Goal: Information Seeking & Learning: Learn about a topic

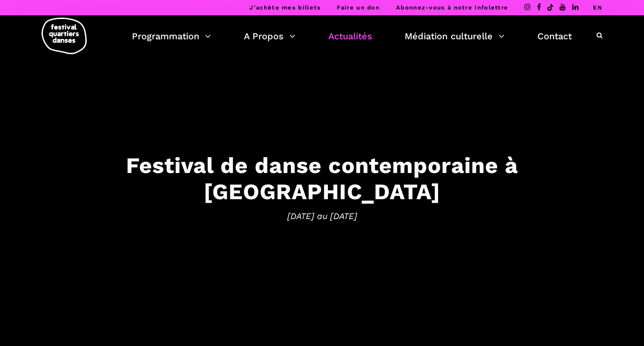
click at [357, 40] on link "Actualités" at bounding box center [350, 35] width 44 height 15
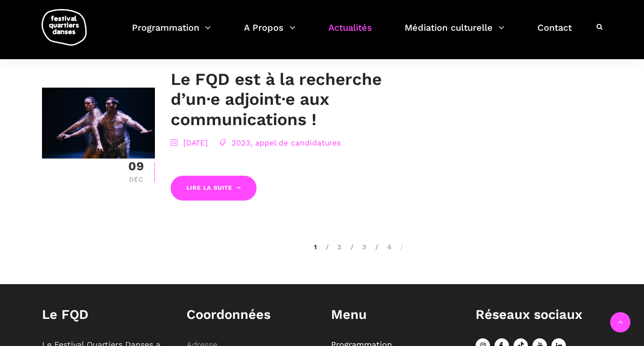
scroll to position [1759, 0]
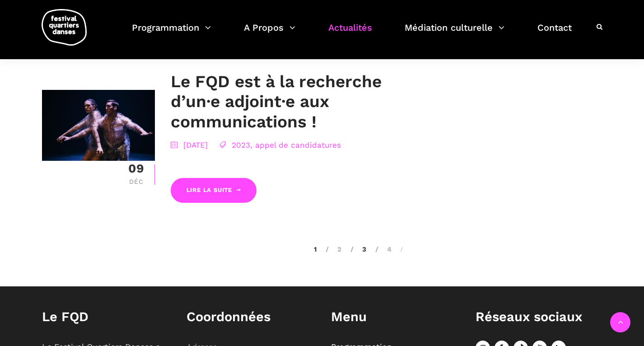
click at [362, 245] on link "3" at bounding box center [358, 249] width 16 height 8
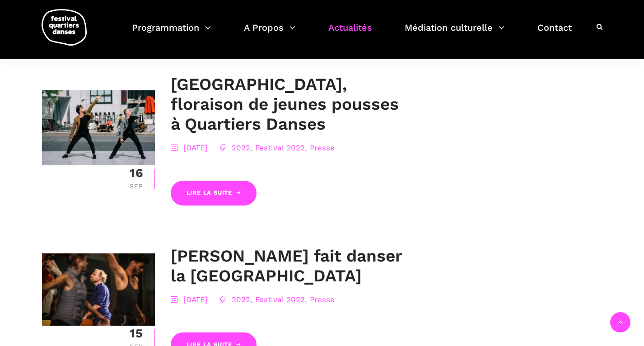
scroll to position [913, 0]
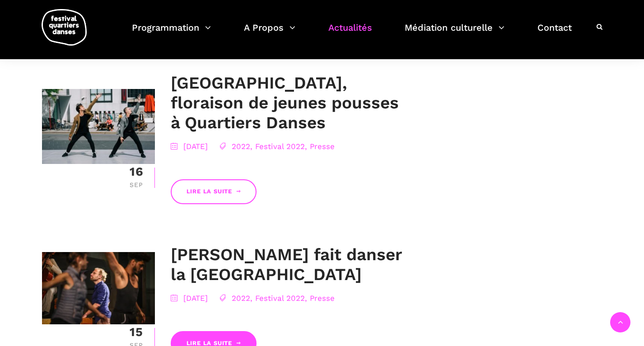
click at [222, 179] on link "Lire la suite" at bounding box center [214, 191] width 86 height 25
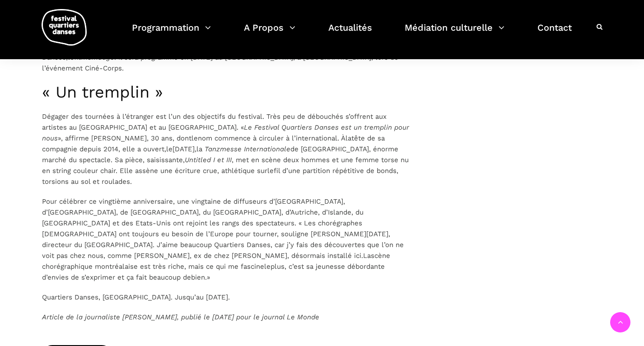
scroll to position [1334, 0]
drag, startPoint x: 359, startPoint y: 252, endPoint x: 65, endPoint y: 163, distance: 307.5
click at [142, 214] on p "Pour célébrer ce vingtième anniversaire, une vingtaine de diffuseurs d’[GEOGRAP…" at bounding box center [225, 239] width 367 height 87
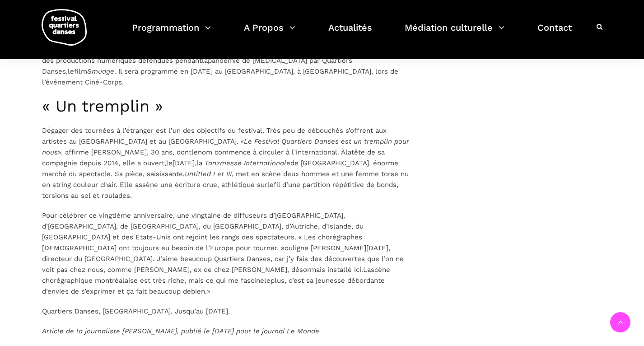
scroll to position [1313, 0]
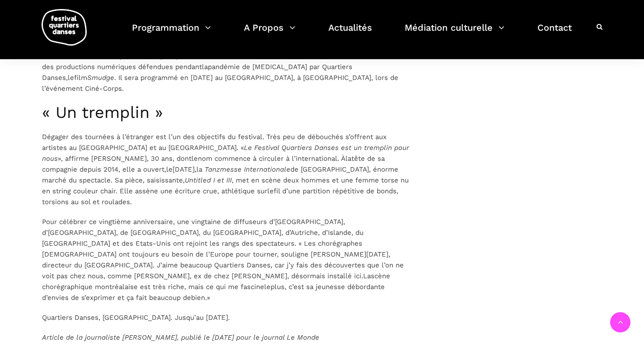
drag, startPoint x: 358, startPoint y: 276, endPoint x: 46, endPoint y: 73, distance: 373.0
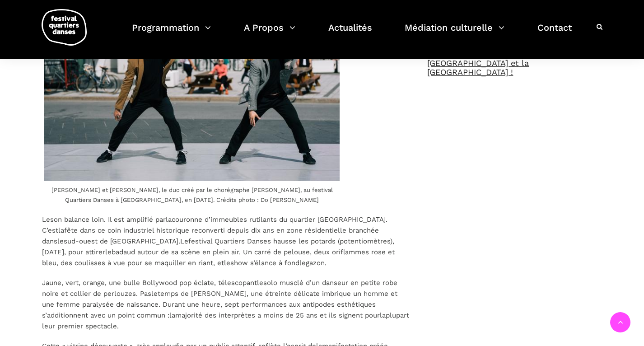
scroll to position [551, 0]
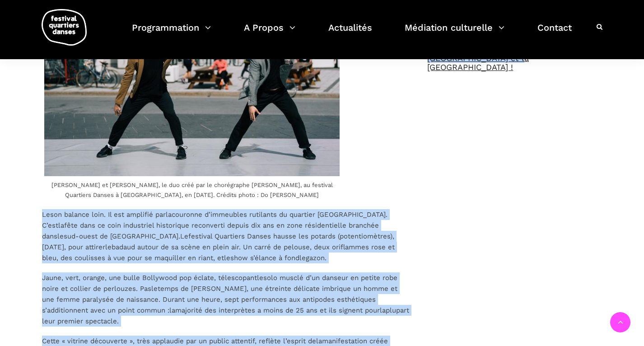
drag, startPoint x: 37, startPoint y: 170, endPoint x: 445, endPoint y: 271, distance: 420.5
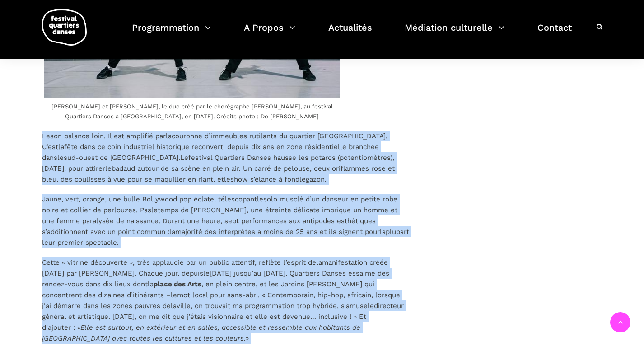
scroll to position [645, 0]
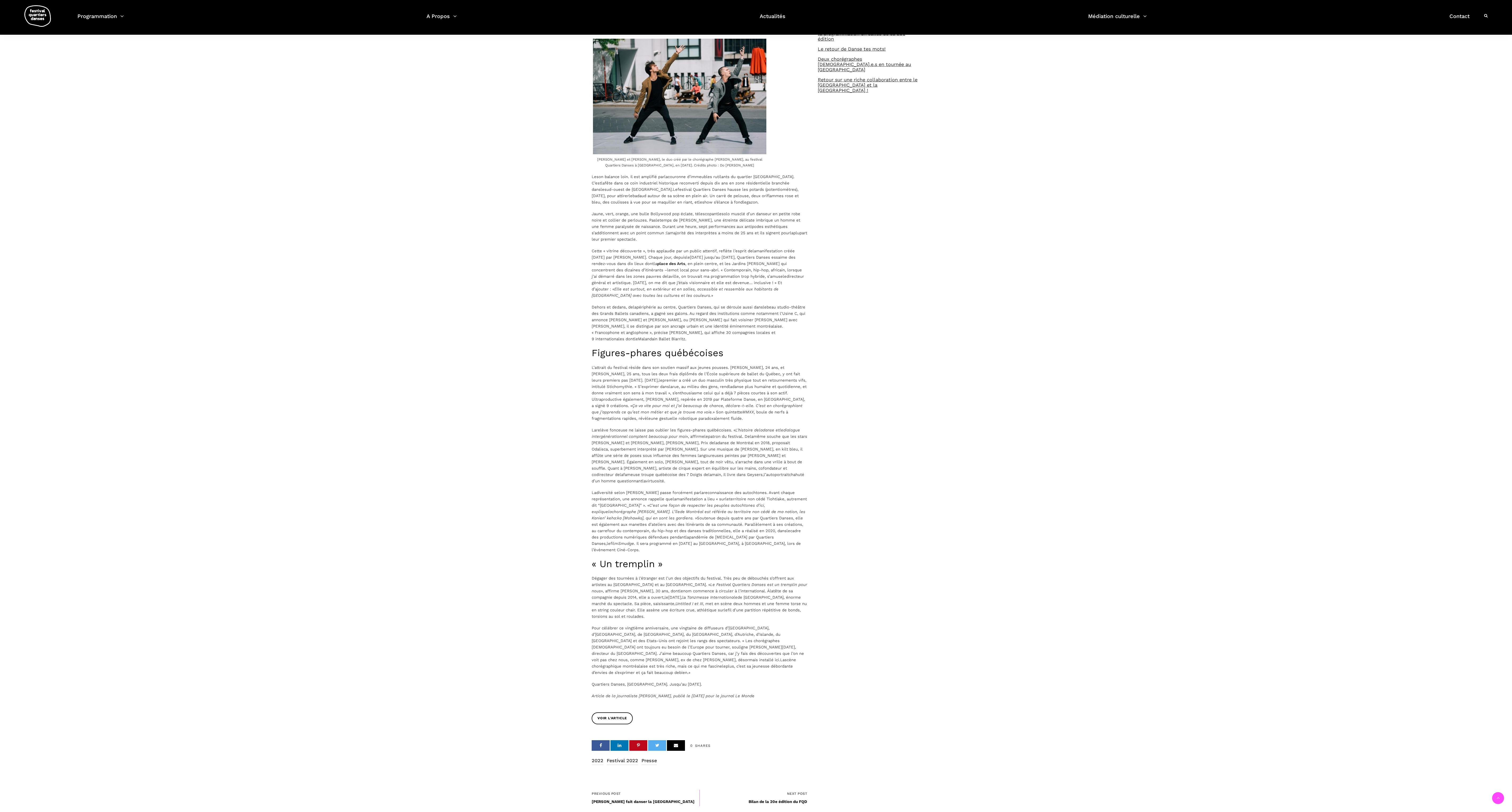
scroll to position [245, 0]
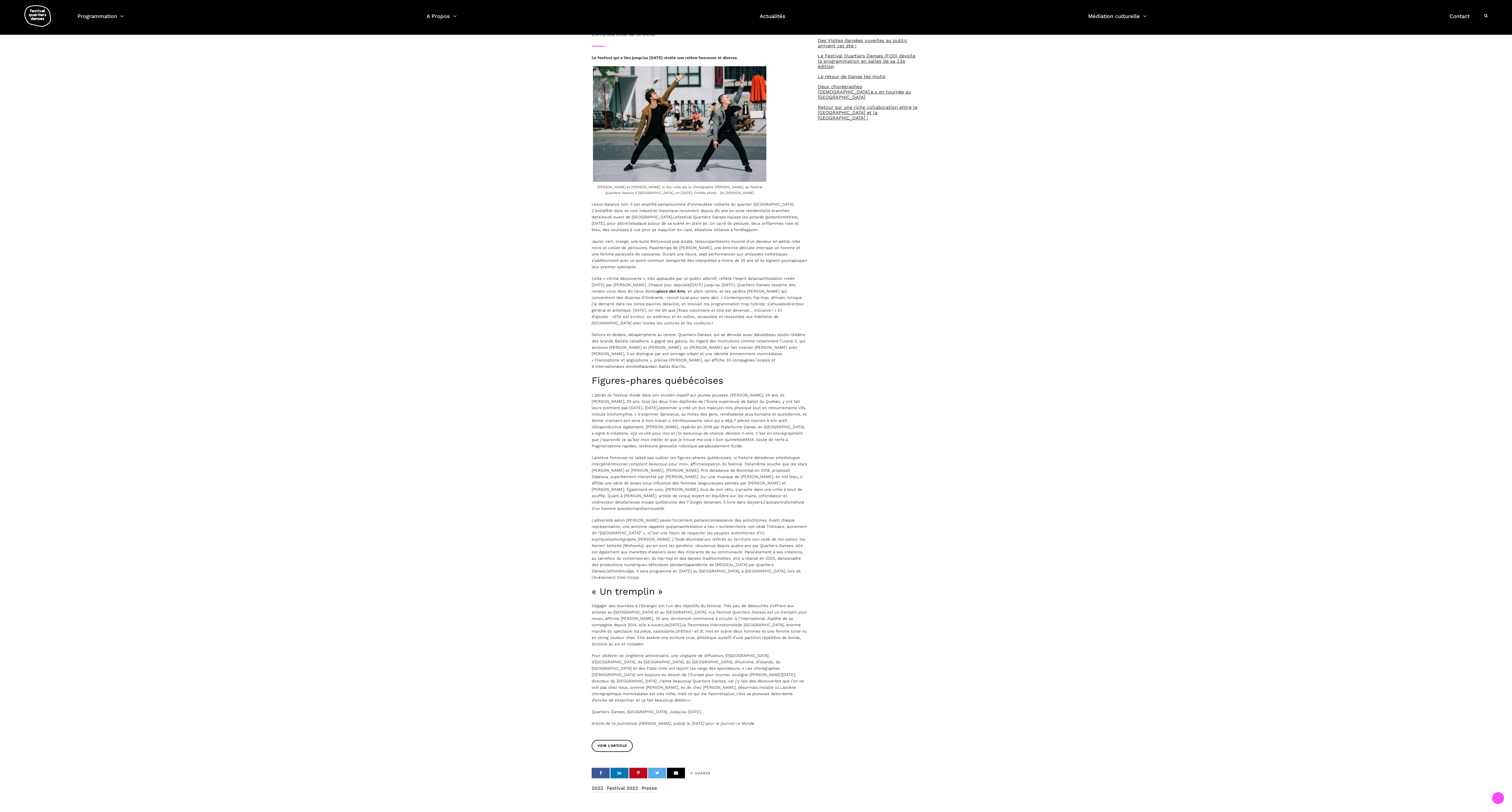
drag, startPoint x: 785, startPoint y: 688, endPoint x: 589, endPoint y: 181, distance: 543.6
click at [378, 181] on div "Le festival qui a lieu jusqu’au [DATE] révèle une relève fonceuse et diverse. […" at bounding box center [699, 397] width 226 height 685
copy div "Lo ips dolorsi amet. Co adi elitsedd eiu te incididu u’laboreetd magnaaliq en a…"
click at [378, 202] on div "Le Monde, le [DATE] A [GEOGRAPHIC_DATA], floraison de jeunes pousses à Quartier…" at bounding box center [756, 411] width 339 height 868
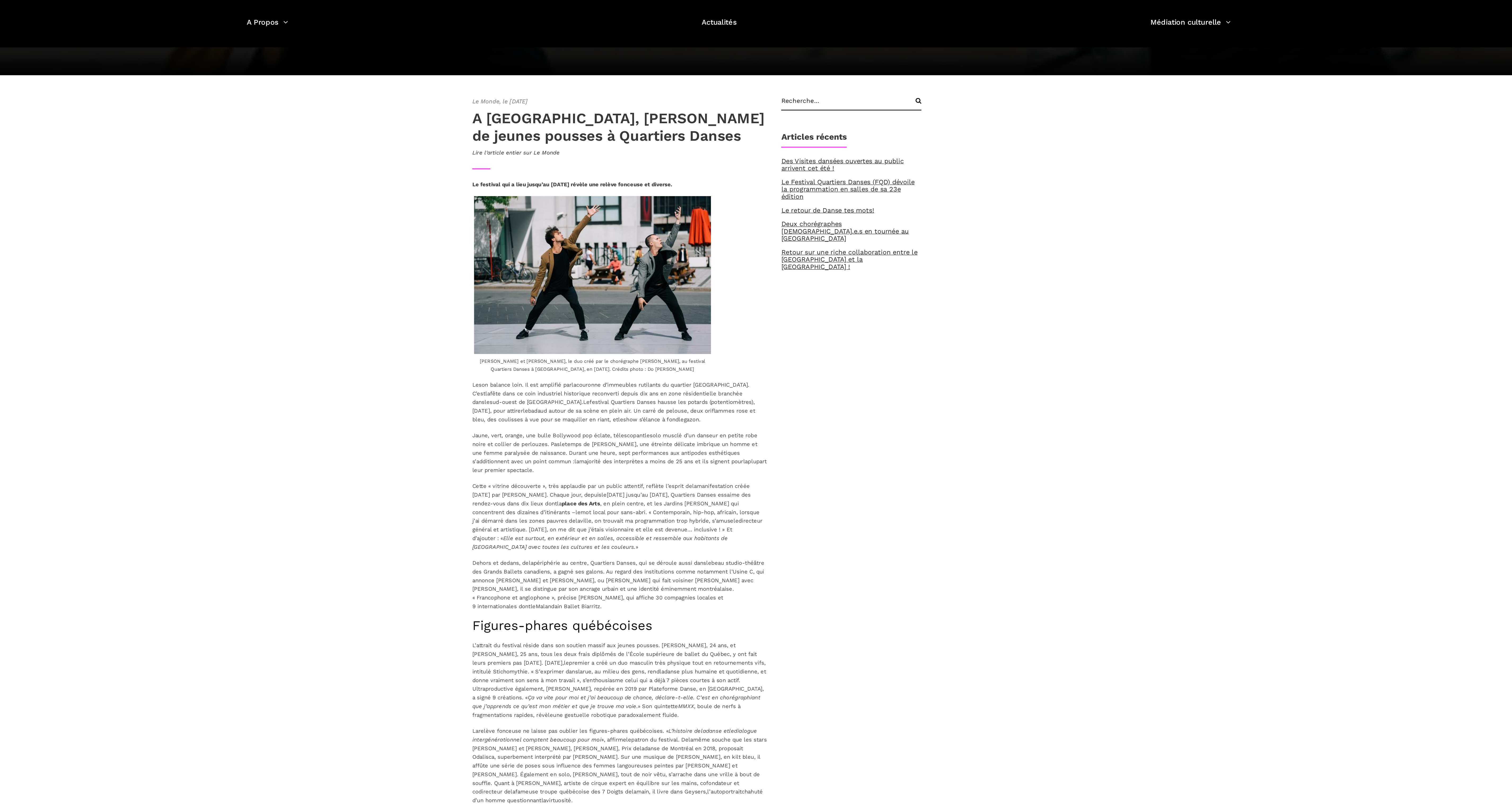
scroll to position [0, 0]
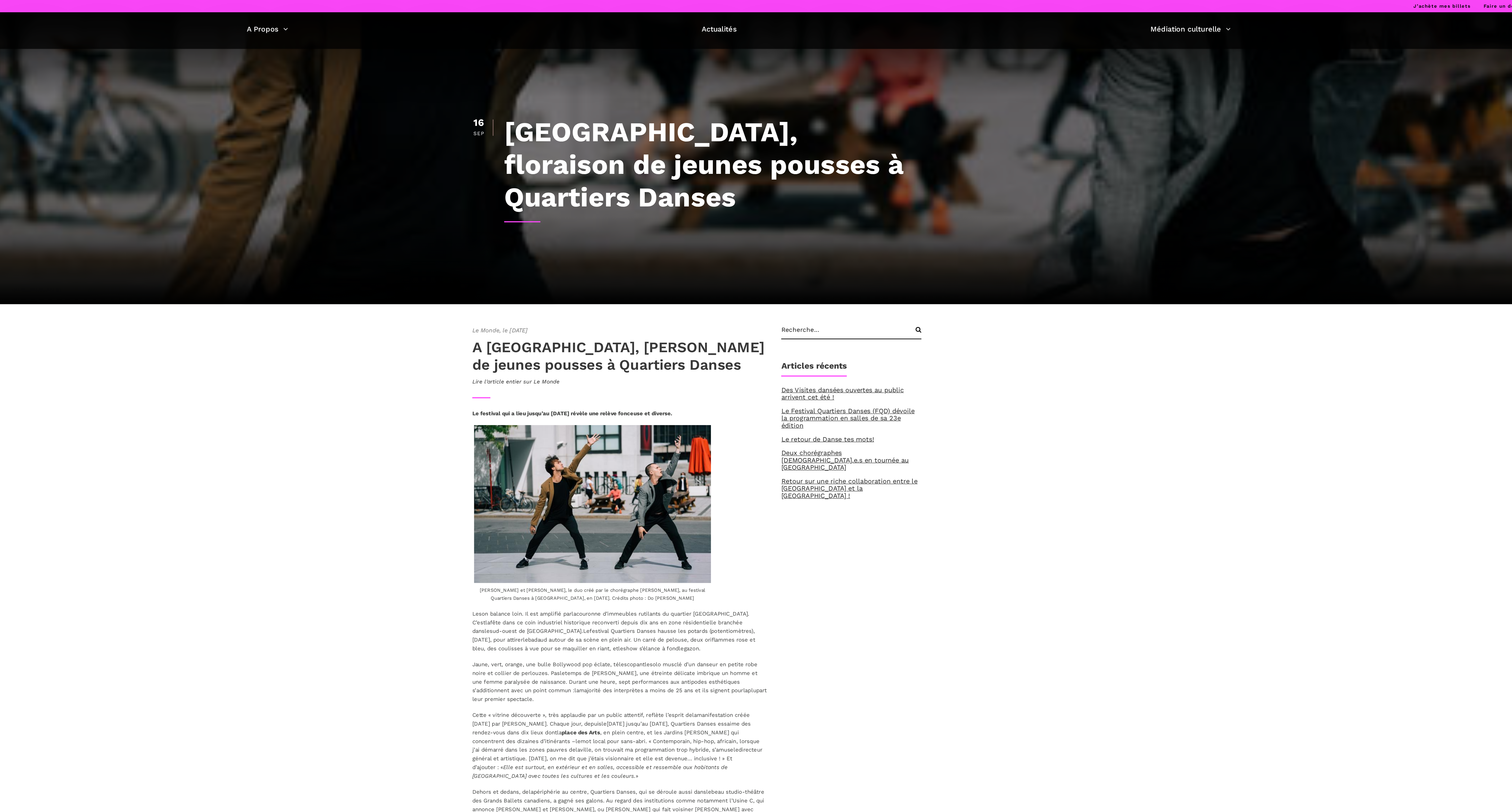
click at [378, 202] on div "Le Monde, le [DATE] A [GEOGRAPHIC_DATA], floraison de jeunes pousses à Quartier…" at bounding box center [699, 264] width 226 height 52
drag, startPoint x: 754, startPoint y: 279, endPoint x: 599, endPoint y: 268, distance: 155.4
click at [378, 202] on div "Le Monde, le [DATE] A [GEOGRAPHIC_DATA], floraison de jeunes pousses à Quartier…" at bounding box center [699, 621] width 226 height 766
copy strong "Le festival qui a lieu jusqu’au [DATE] révèle une relève fonceuse et diverse."
click at [378, 202] on h4 "A [GEOGRAPHIC_DATA], [PERSON_NAME] de jeunes pousses à Quartiers Danses" at bounding box center [699, 260] width 215 height 25
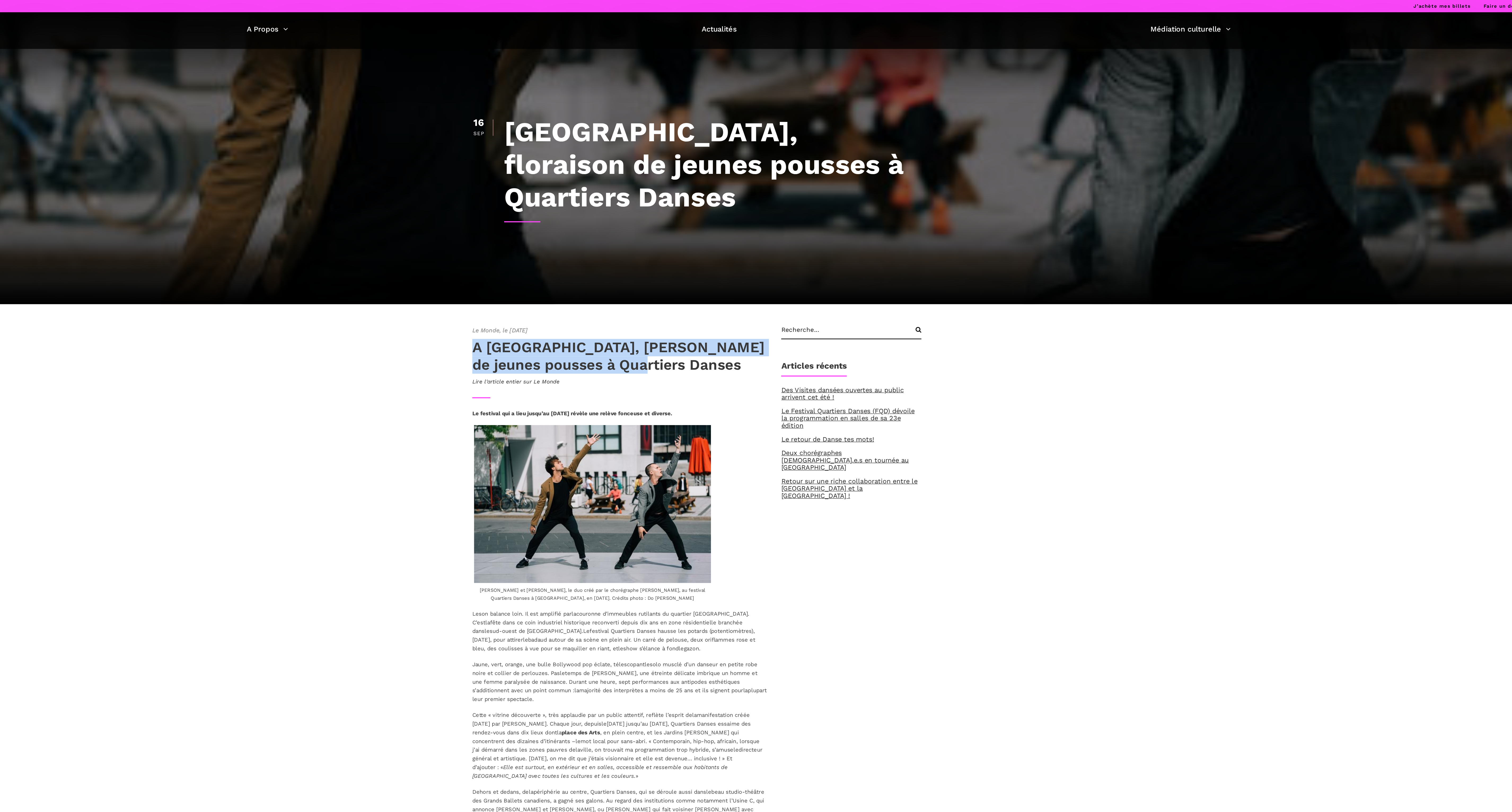
drag, startPoint x: 712, startPoint y: 246, endPoint x: 588, endPoint y: 235, distance: 124.5
click at [378, 202] on div "Le Monde, le [DATE] A [GEOGRAPHIC_DATA], floraison de jeunes pousses à Quartier…" at bounding box center [699, 264] width 226 height 52
copy h4 "A [GEOGRAPHIC_DATA], [PERSON_NAME] de jeunes pousses à Quartiers Danses"
